Goal: Task Accomplishment & Management: Use online tool/utility

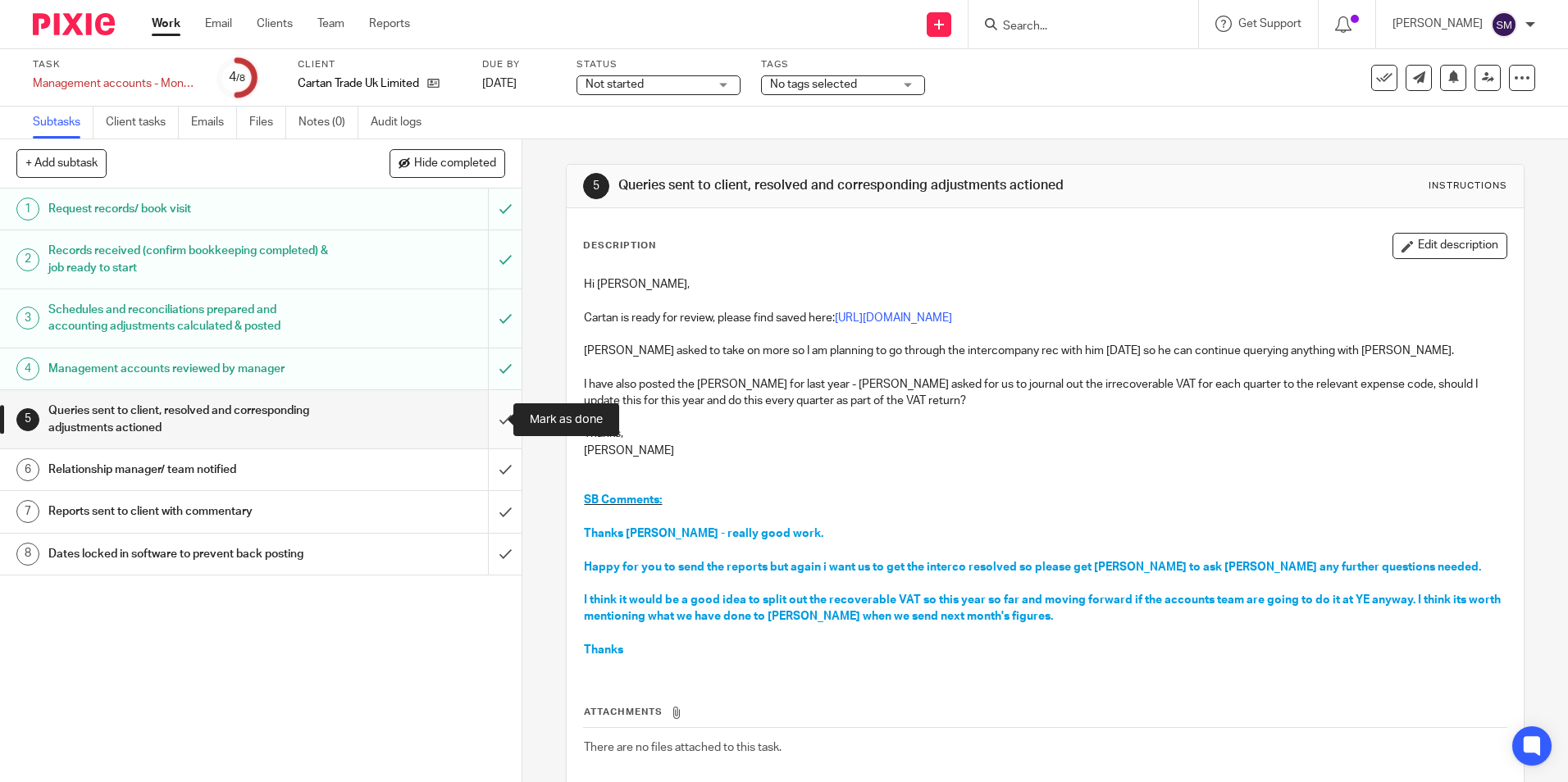
click at [488, 421] on input "submit" at bounding box center [261, 419] width 521 height 58
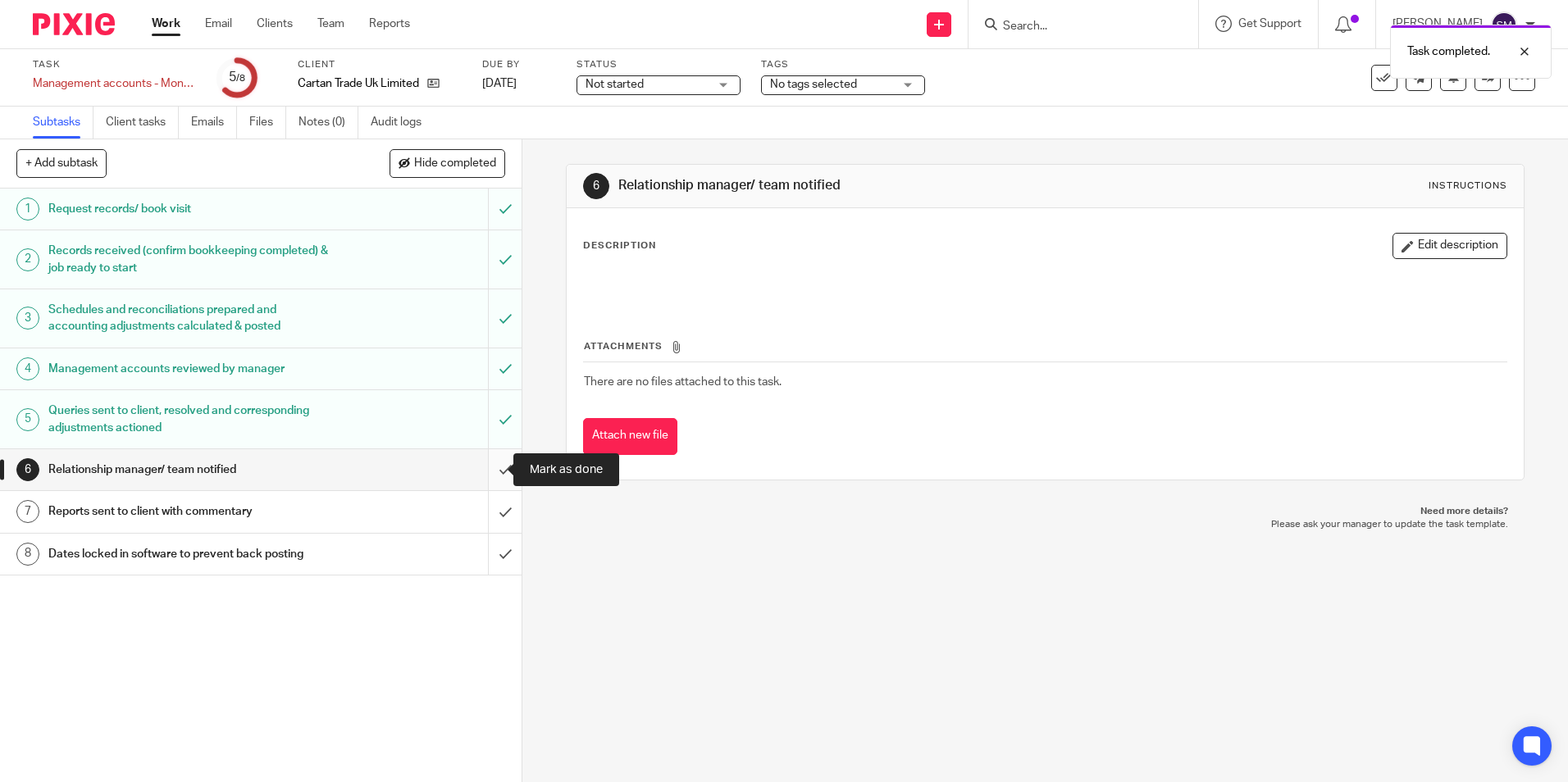
click at [484, 466] on input "submit" at bounding box center [261, 469] width 521 height 41
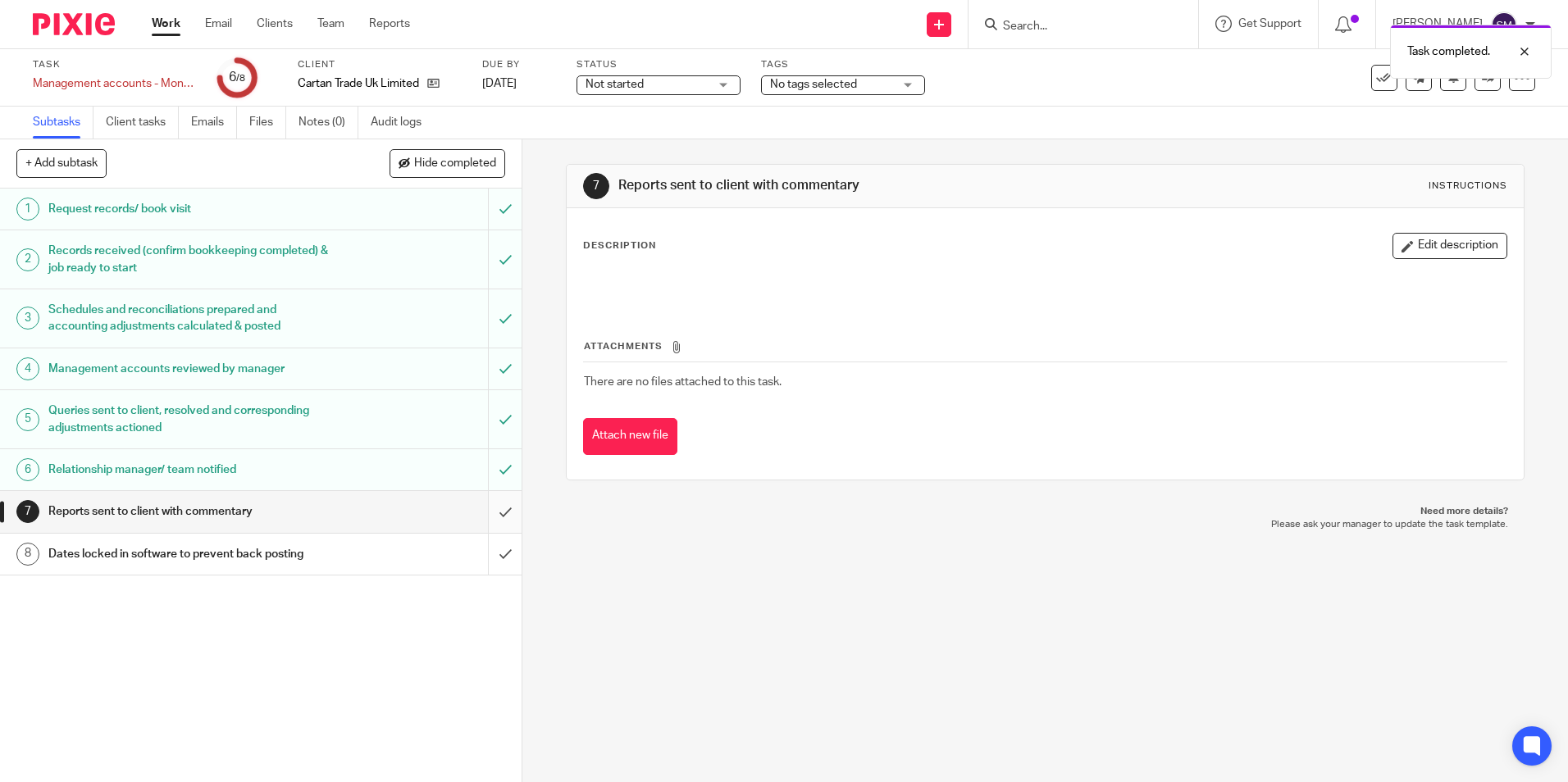
click at [486, 520] on input "submit" at bounding box center [261, 511] width 521 height 41
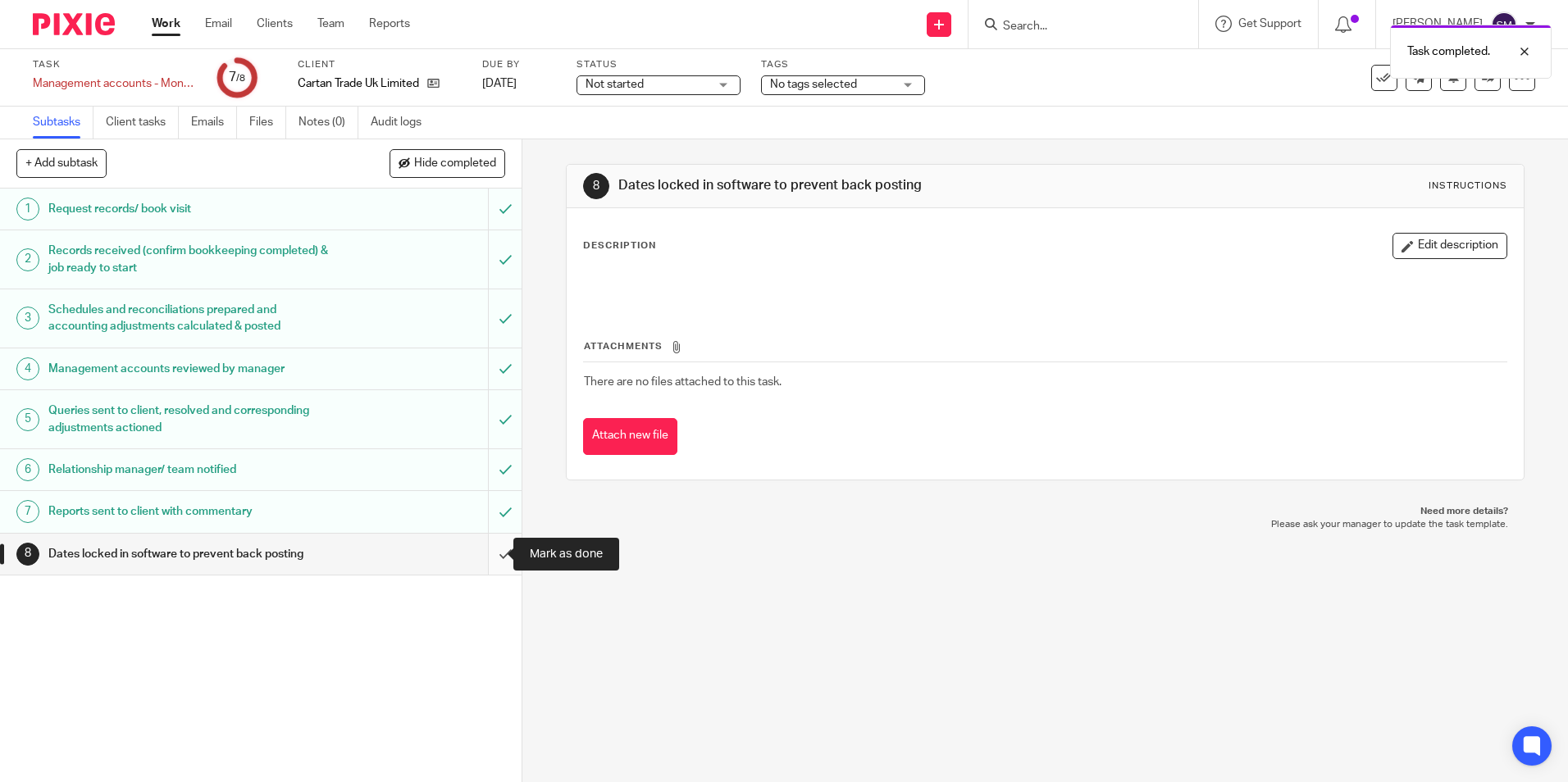
click at [489, 565] on input "submit" at bounding box center [261, 554] width 521 height 41
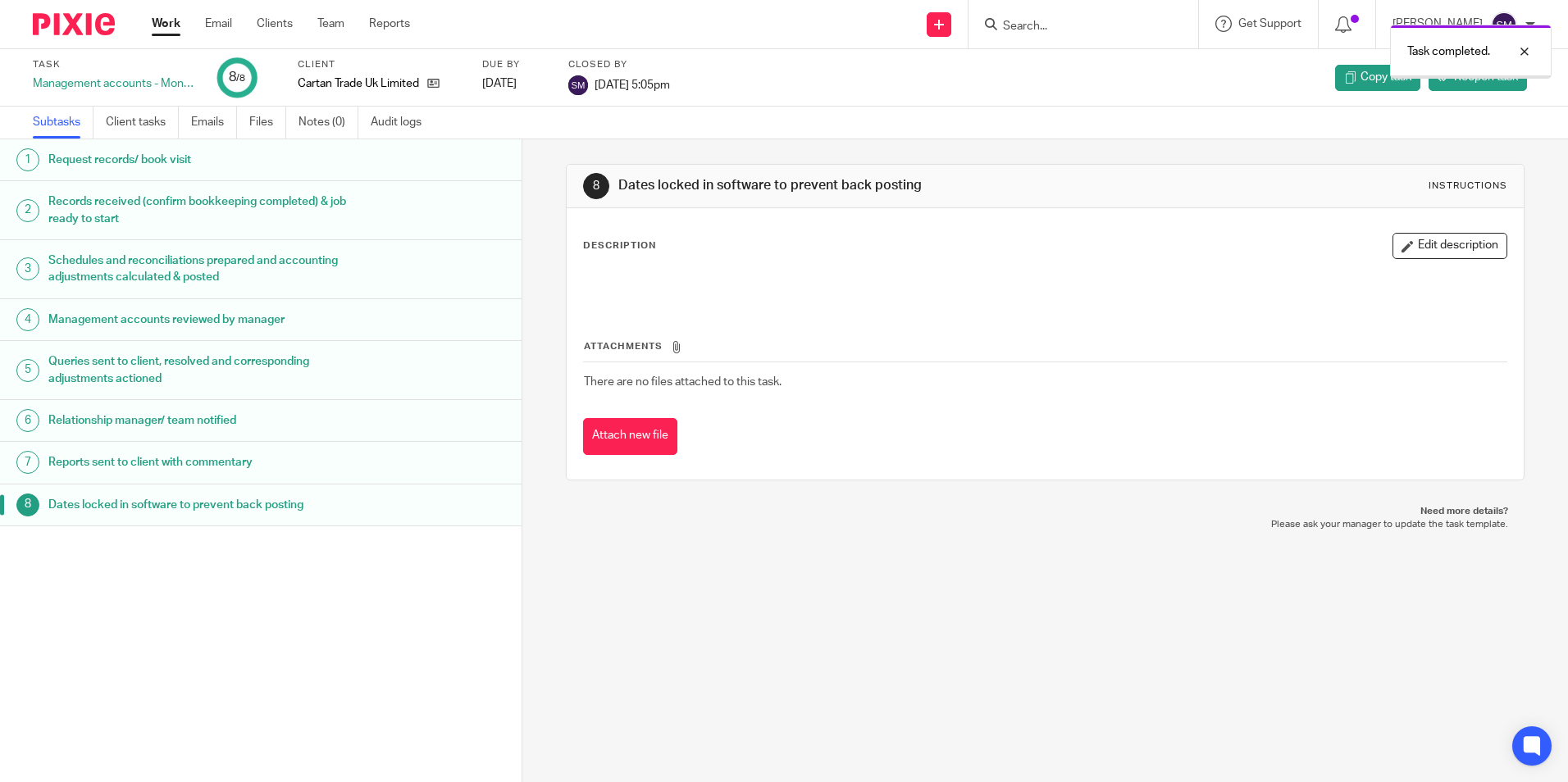
click at [756, 544] on div "8 Dates locked in software to prevent back posting Instructions Description Edi…" at bounding box center [1045, 461] width 1046 height 643
click at [697, 587] on div "8 Dates locked in software to prevent back posting Instructions Description Edi…" at bounding box center [1045, 461] width 1046 height 643
